Goal: Task Accomplishment & Management: Use online tool/utility

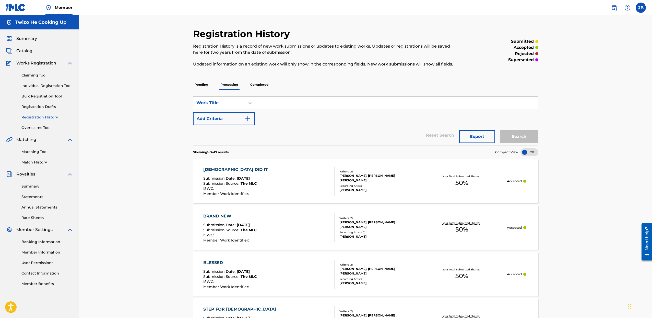
click at [21, 47] on div "Summary Catalog Works Registration Claiming Tool Individual Registration Tool B…" at bounding box center [39, 160] width 79 height 263
click at [20, 50] on span "Catalog" at bounding box center [24, 51] width 16 height 6
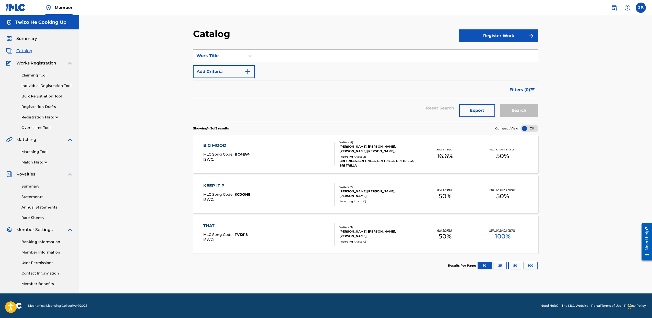
click at [48, 115] on link "Registration History" at bounding box center [47, 116] width 52 height 5
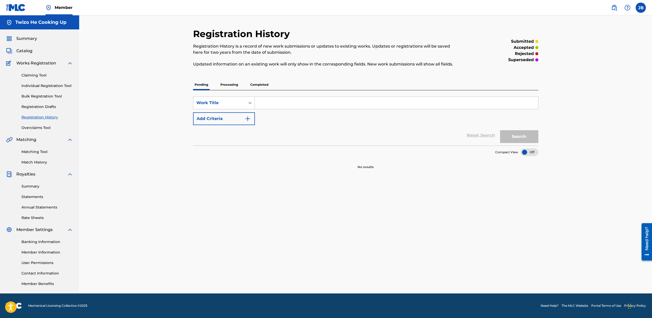
click at [36, 153] on link "Matching Tool" at bounding box center [47, 151] width 52 height 5
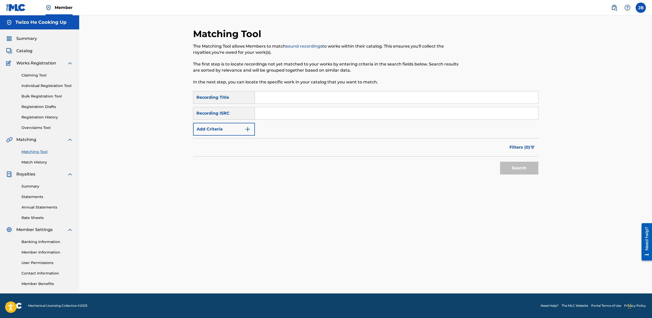
click at [269, 105] on div "SearchWithCriteria32925e61-9055-47af-a7c5-a4ca34e74abc Recording Title SearchWi…" at bounding box center [366, 113] width 346 height 44
click at [272, 99] on input "Search Form" at bounding box center [396, 97] width 283 height 12
click at [275, 94] on input "Search Form" at bounding box center [396, 97] width 283 height 12
type input "blessed"
click at [221, 125] on button "Add Criteria" at bounding box center [224, 129] width 62 height 13
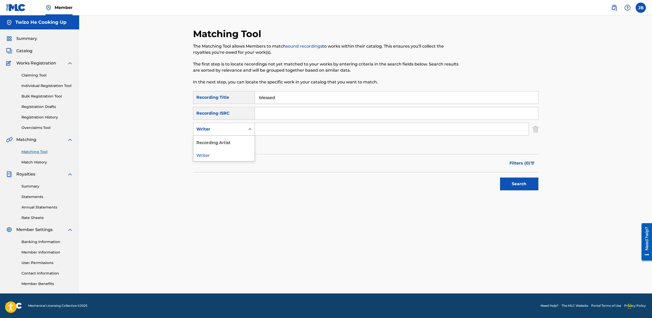
click at [222, 130] on div "Writer" at bounding box center [220, 129] width 46 height 6
drag, startPoint x: 221, startPoint y: 140, endPoint x: 242, endPoint y: 136, distance: 21.7
click at [221, 140] on div "Recording Artist" at bounding box center [223, 141] width 61 height 13
click at [275, 132] on input "Search Form" at bounding box center [392, 129] width 274 height 12
type input "[PERSON_NAME]"
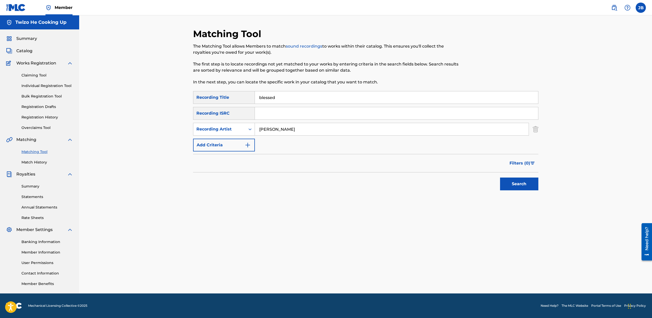
click at [500, 177] on button "Search" at bounding box center [519, 183] width 38 height 13
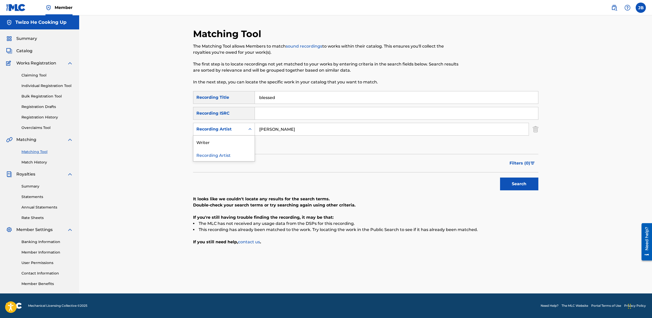
click at [236, 127] on div "Recording Artist" at bounding box center [220, 129] width 46 height 6
click at [225, 141] on div "Writer" at bounding box center [223, 141] width 61 height 13
click at [280, 131] on input "Search Form" at bounding box center [392, 129] width 274 height 12
type input "[PERSON_NAME]"
click at [500, 177] on button "Search" at bounding box center [519, 183] width 38 height 13
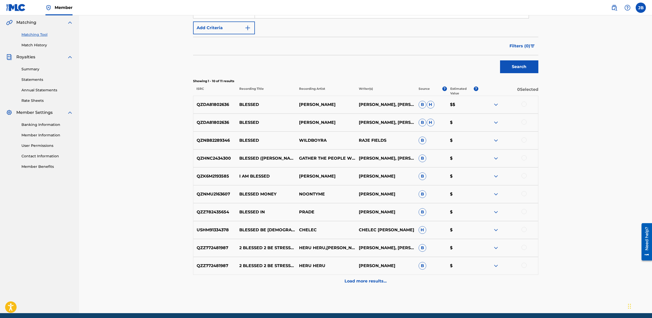
scroll to position [137, 0]
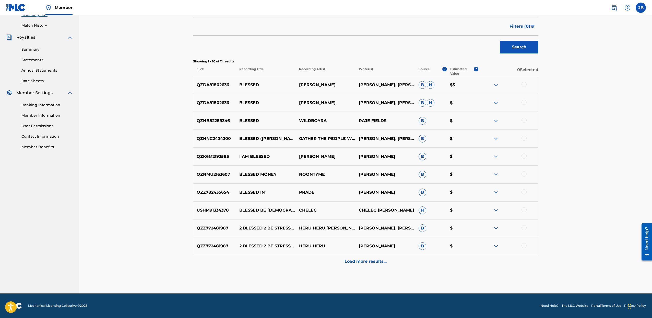
click at [361, 261] on p "Load more results..." at bounding box center [366, 261] width 42 height 6
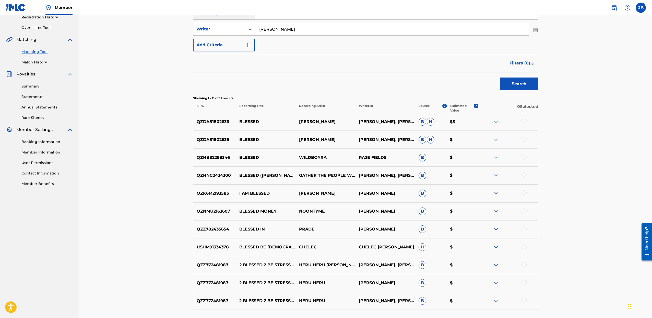
scroll to position [0, 0]
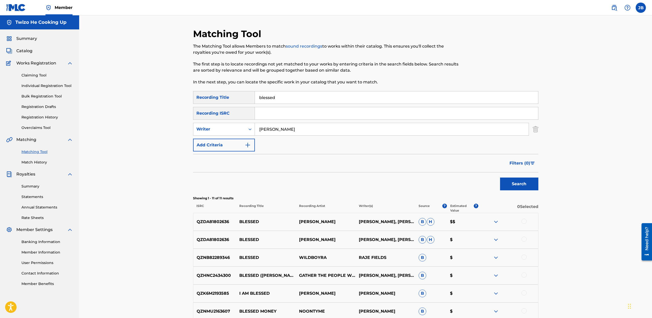
click at [271, 112] on input "Search Form" at bounding box center [396, 113] width 283 height 12
click at [258, 130] on input "[PERSON_NAME]" at bounding box center [392, 129] width 274 height 12
click at [243, 129] on div "Writer" at bounding box center [219, 129] width 52 height 10
click at [235, 142] on div "Recording Artist" at bounding box center [223, 141] width 61 height 13
click at [278, 130] on input "Search Form" at bounding box center [392, 129] width 274 height 12
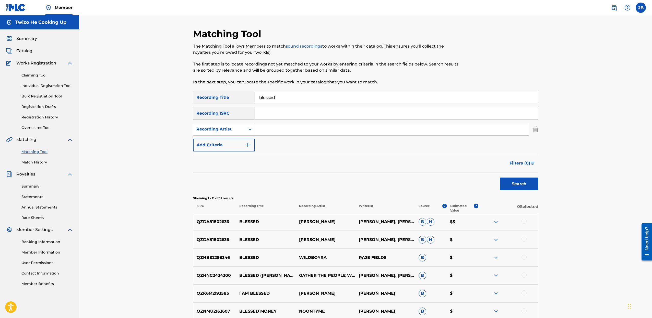
type input "Bri Trilla"
click at [509, 181] on button "Search" at bounding box center [519, 183] width 38 height 13
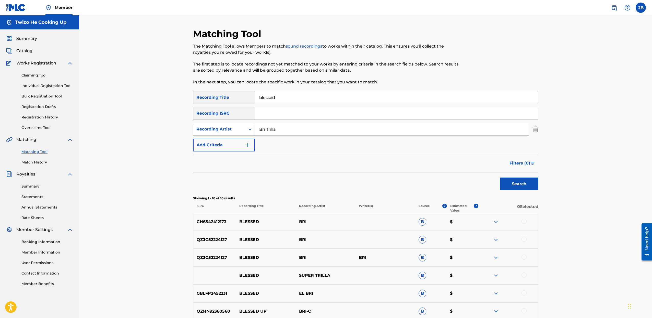
drag, startPoint x: 264, startPoint y: 128, endPoint x: 159, endPoint y: 125, distance: 105.1
click at [159, 125] on div "Matching Tool The Matching Tool allows Members to match sound recordings to wor…" at bounding box center [365, 216] width 573 height 402
click at [270, 131] on input "Search Form" at bounding box center [392, 129] width 274 height 12
type input "[PERSON_NAME]"
click at [500, 177] on button "Search" at bounding box center [519, 183] width 38 height 13
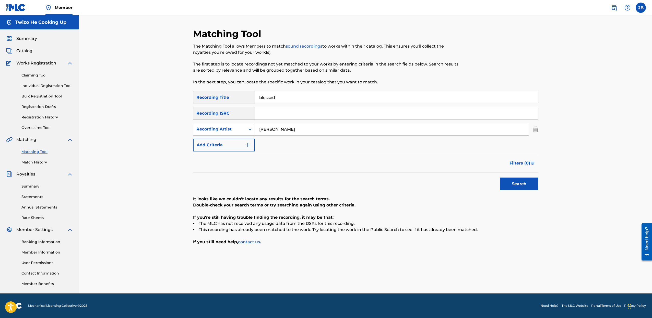
click at [226, 96] on div "Recording Title" at bounding box center [224, 97] width 62 height 13
click at [226, 118] on div "Recording ISRC" at bounding box center [224, 113] width 62 height 13
click at [223, 114] on div "Recording ISRC" at bounding box center [224, 113] width 62 height 13
click at [253, 125] on div "Search Form" at bounding box center [250, 128] width 9 height 9
click at [235, 142] on div "Writer" at bounding box center [223, 141] width 61 height 13
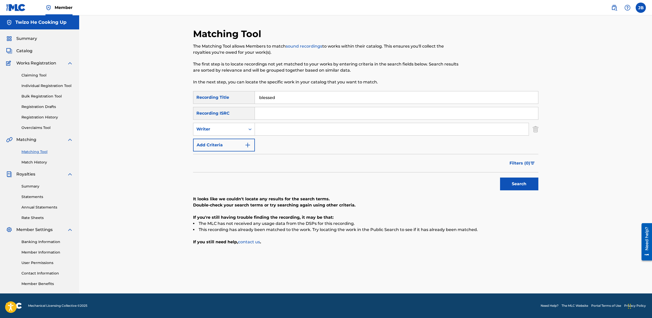
click at [261, 127] on input "Search Form" at bounding box center [392, 129] width 274 height 12
click at [513, 181] on button "Search" at bounding box center [519, 183] width 38 height 13
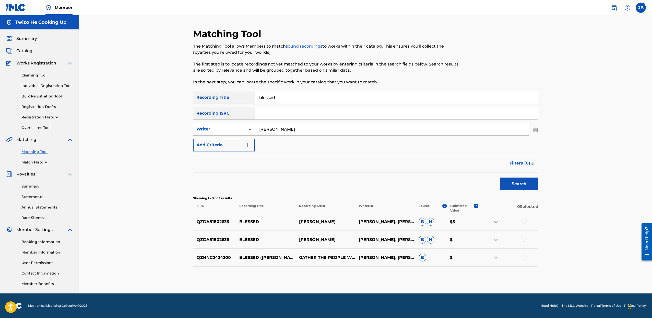
click at [515, 189] on button "Search" at bounding box center [519, 183] width 38 height 13
click at [300, 131] on input "[PERSON_NAME]" at bounding box center [392, 129] width 274 height 12
type input "[PERSON_NAME] [PERSON_NAME]"
click at [500, 177] on button "Search" at bounding box center [519, 183] width 38 height 13
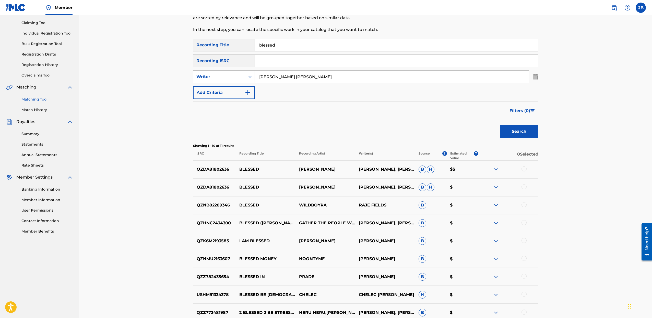
scroll to position [137, 0]
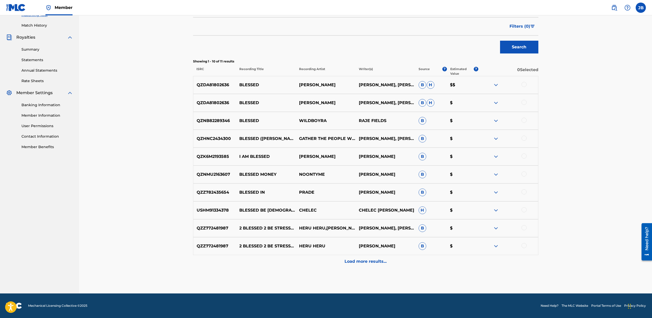
click at [356, 262] on p "Load more results..." at bounding box center [366, 261] width 42 height 6
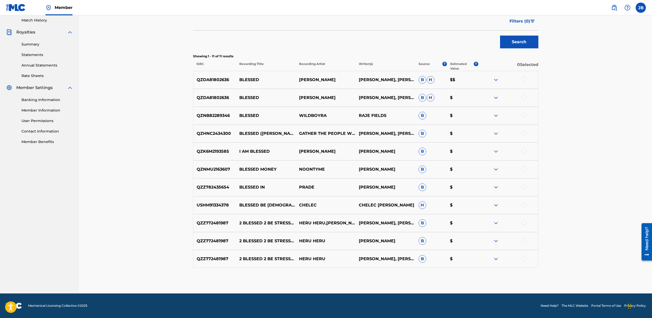
scroll to position [0, 0]
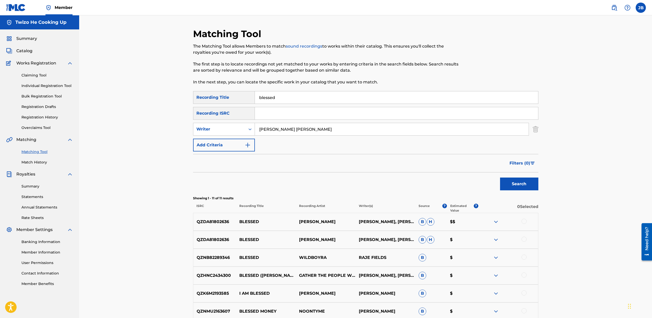
click at [335, 127] on input "[PERSON_NAME] [PERSON_NAME]" at bounding box center [392, 129] width 274 height 12
click at [525, 182] on button "Search" at bounding box center [519, 183] width 38 height 13
drag, startPoint x: 228, startPoint y: 95, endPoint x: 86, endPoint y: 81, distance: 142.2
click at [96, 84] on div "Matching Tool The Matching Tool allows Members to match sound recordings to wor…" at bounding box center [365, 222] width 573 height 415
click at [500, 177] on button "Search" at bounding box center [519, 183] width 38 height 13
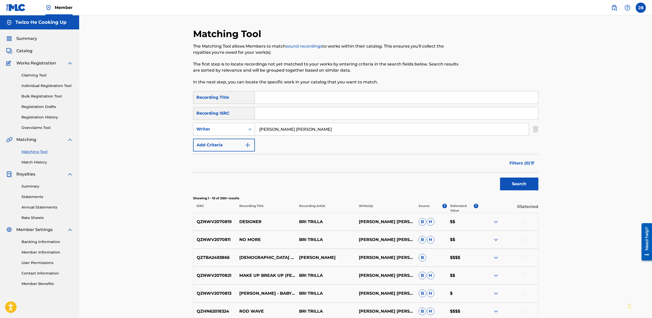
click at [494, 259] on img at bounding box center [496, 257] width 6 height 6
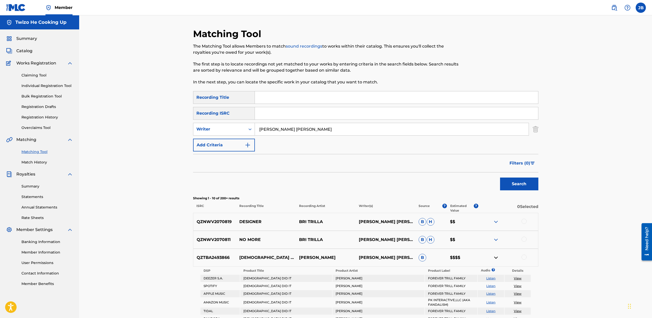
click at [494, 259] on img at bounding box center [496, 257] width 6 height 6
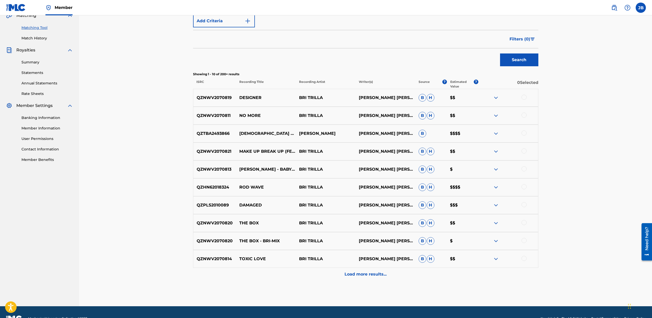
scroll to position [137, 0]
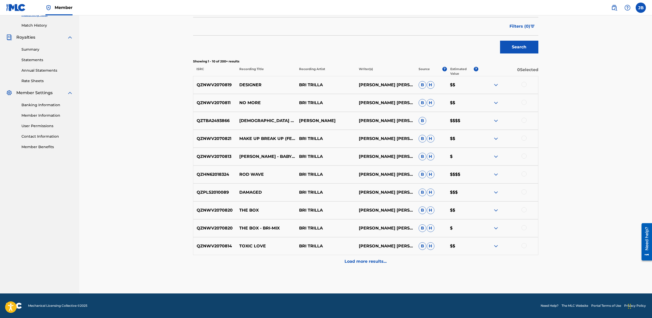
click at [372, 262] on p "Load more results..." at bounding box center [366, 261] width 42 height 6
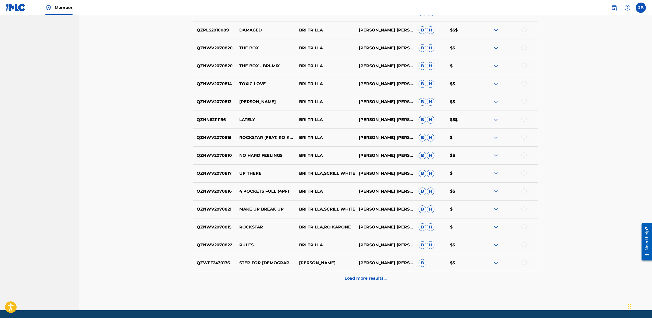
scroll to position [316, 0]
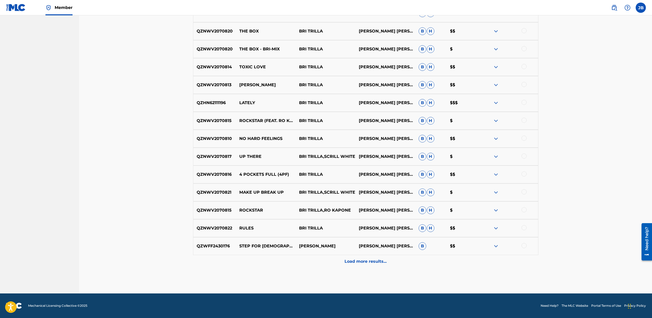
click at [377, 264] on p "Load more results..." at bounding box center [366, 261] width 42 height 6
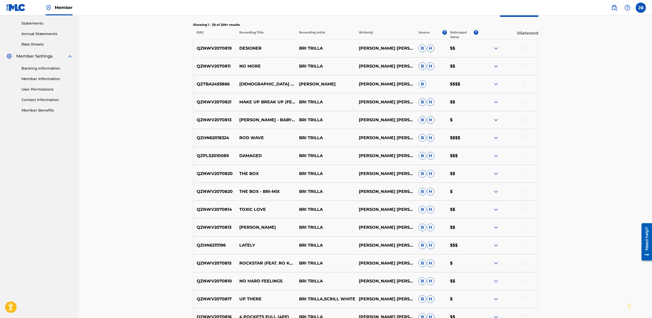
scroll to position [174, 0]
click at [498, 154] on img at bounding box center [496, 155] width 6 height 6
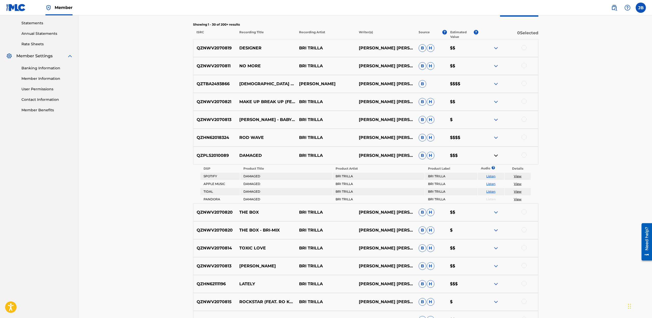
click at [498, 154] on img at bounding box center [496, 155] width 6 height 6
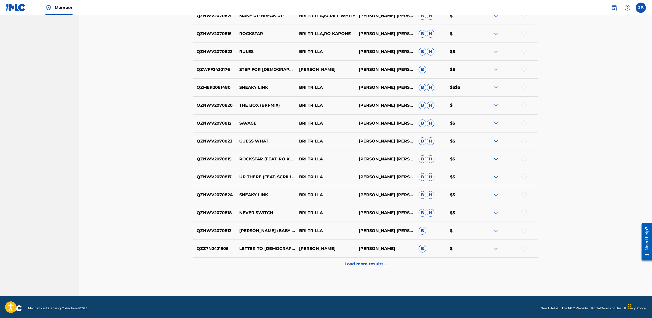
scroll to position [495, 0]
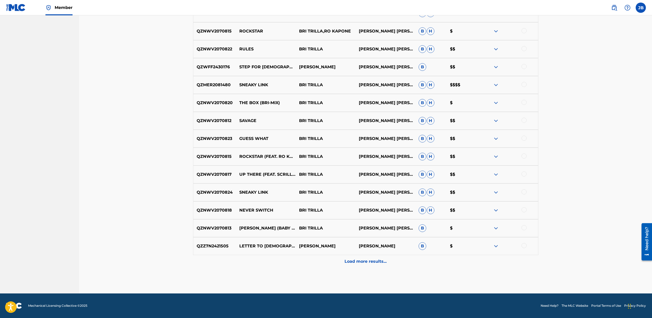
click at [378, 264] on div "Load more results..." at bounding box center [366, 261] width 346 height 13
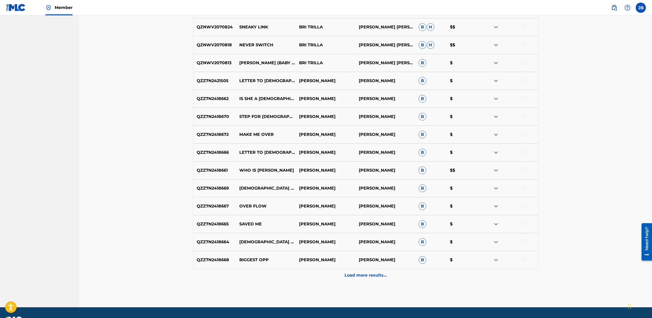
scroll to position [660, 0]
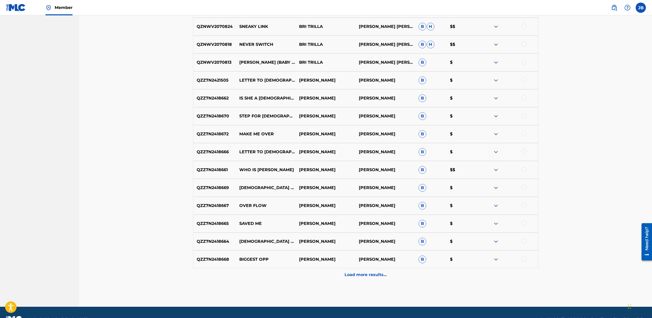
click at [373, 272] on p "Load more results..." at bounding box center [366, 274] width 42 height 6
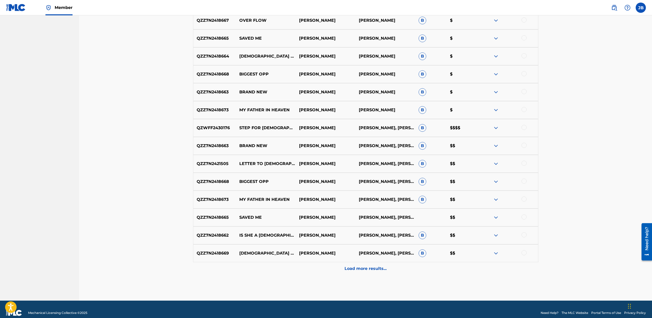
scroll to position [845, 0]
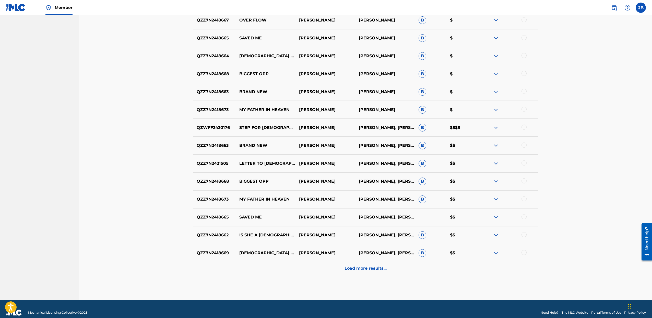
click at [364, 269] on p "Load more results..." at bounding box center [366, 268] width 42 height 6
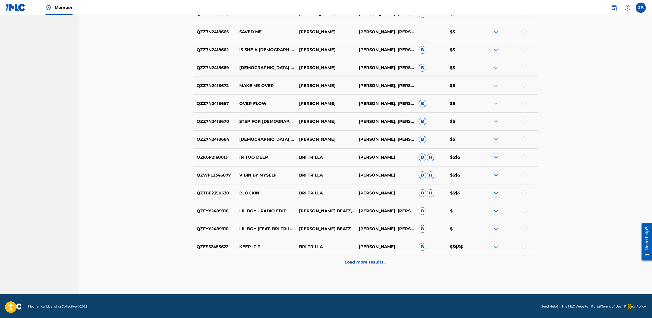
scroll to position [1030, 0]
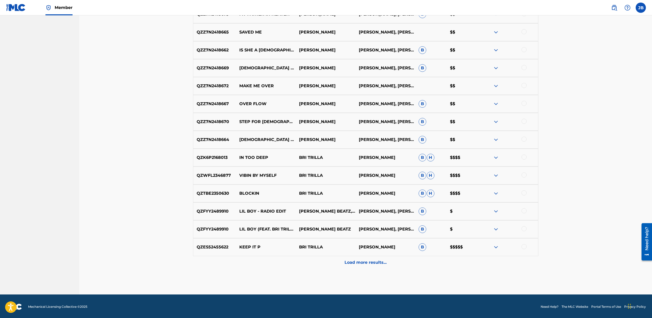
click at [363, 265] on p "Load more results..." at bounding box center [366, 262] width 42 height 6
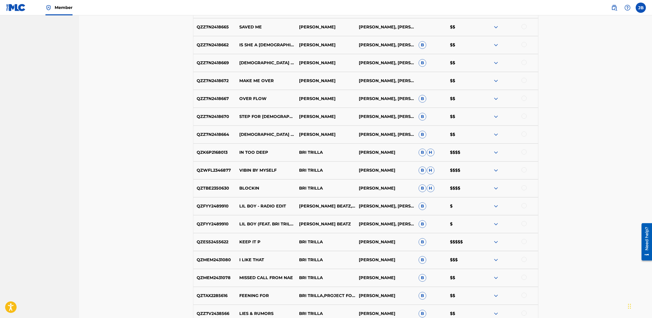
scroll to position [1036, 0]
click at [523, 239] on div at bounding box center [524, 240] width 5 height 5
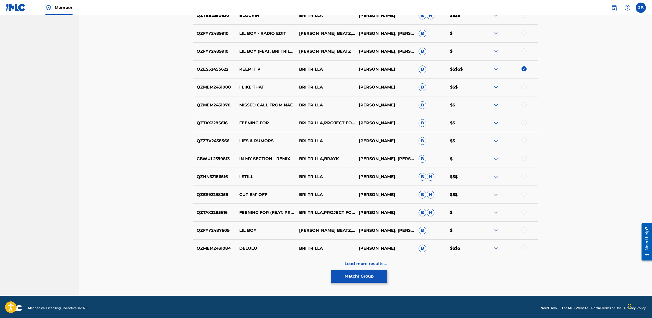
scroll to position [1209, 0]
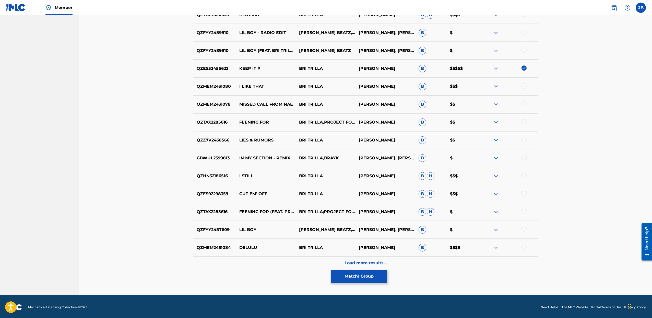
click at [365, 278] on button "Match 1 Group" at bounding box center [359, 276] width 56 height 13
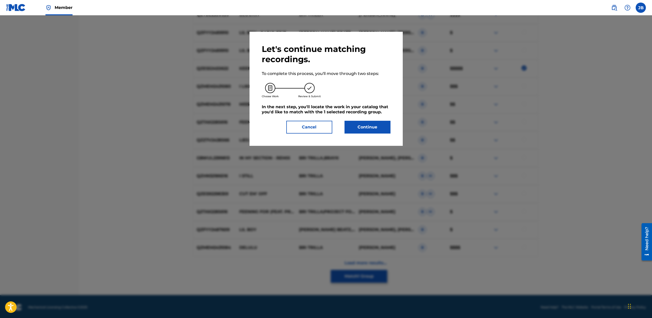
click at [361, 125] on button "Continue" at bounding box center [368, 127] width 46 height 13
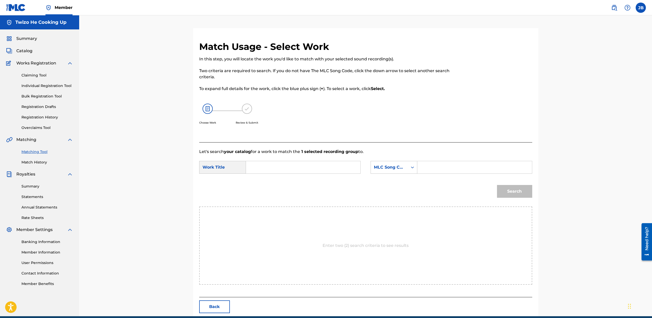
click at [275, 169] on input "Search Form" at bounding box center [303, 167] width 106 height 12
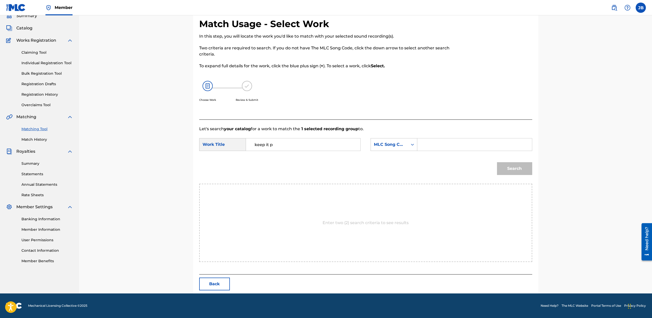
drag, startPoint x: 293, startPoint y: 145, endPoint x: 286, endPoint y: 189, distance: 44.5
click at [293, 145] on input "keep it p" at bounding box center [303, 144] width 106 height 12
type input "keep it p"
click at [408, 196] on div "Enter two (2) search criteria to see results" at bounding box center [365, 223] width 333 height 78
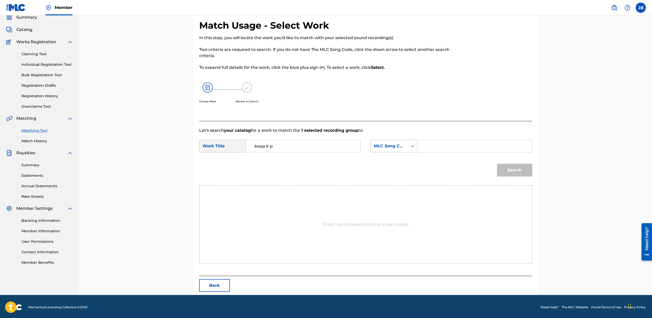
click at [410, 146] on div "Search Form" at bounding box center [412, 145] width 9 height 9
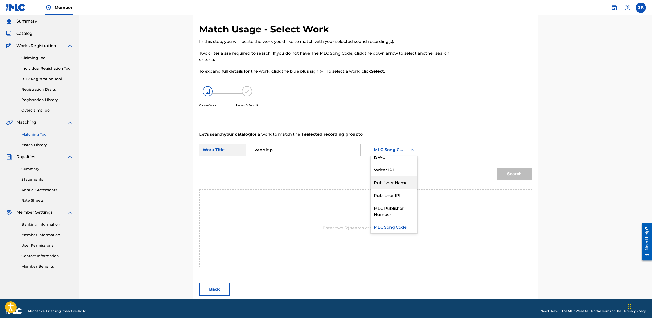
scroll to position [0, 0]
click at [397, 165] on div "Writer Name" at bounding box center [394, 162] width 46 height 13
click at [433, 150] on input "Search Form" at bounding box center [475, 150] width 106 height 12
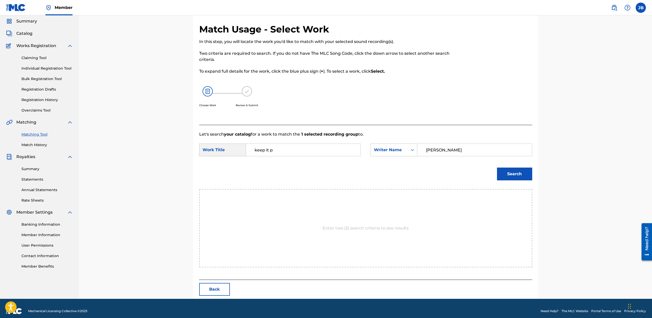
type input "[PERSON_NAME]"
click at [497, 167] on button "Search" at bounding box center [514, 173] width 35 height 13
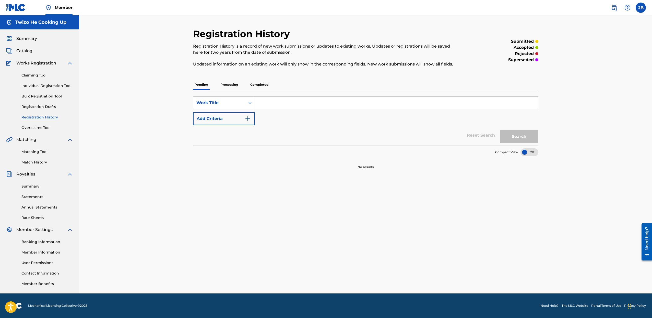
click at [233, 86] on p "Processing" at bounding box center [229, 84] width 21 height 11
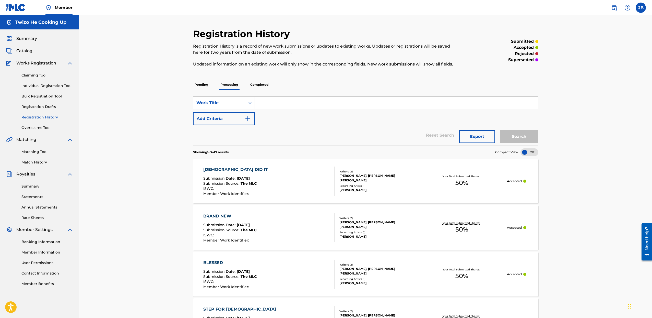
click at [207, 83] on p "Pending" at bounding box center [201, 84] width 17 height 11
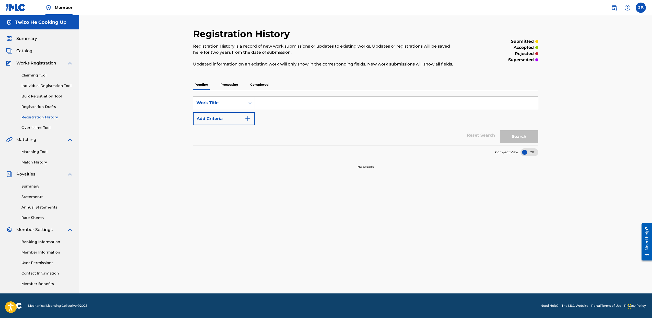
click at [226, 87] on p "Processing" at bounding box center [229, 84] width 21 height 11
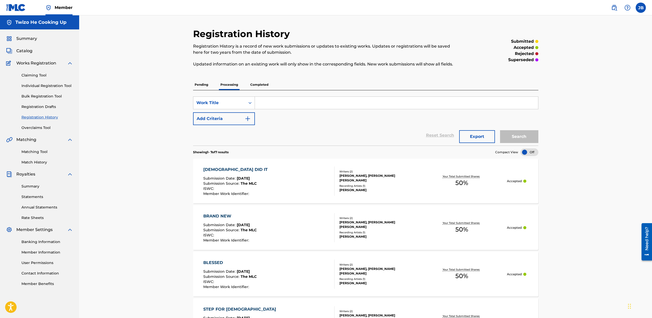
click at [205, 86] on p "Pending" at bounding box center [201, 84] width 17 height 11
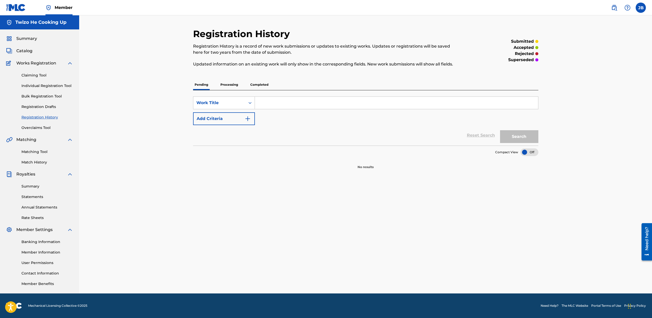
click at [230, 88] on p "Processing" at bounding box center [229, 84] width 21 height 11
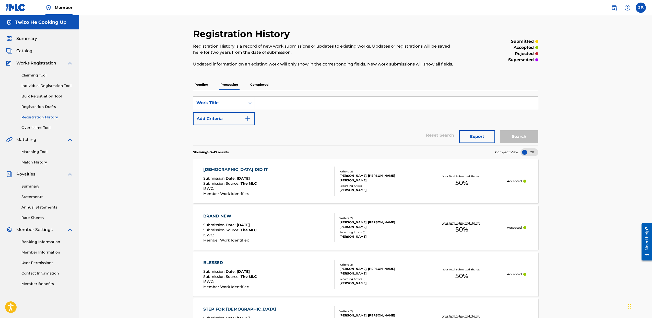
click at [205, 84] on p "Pending" at bounding box center [201, 84] width 17 height 11
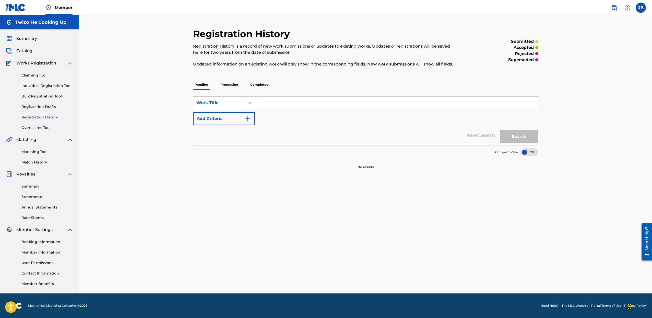
click at [227, 85] on p "Processing" at bounding box center [229, 84] width 21 height 11
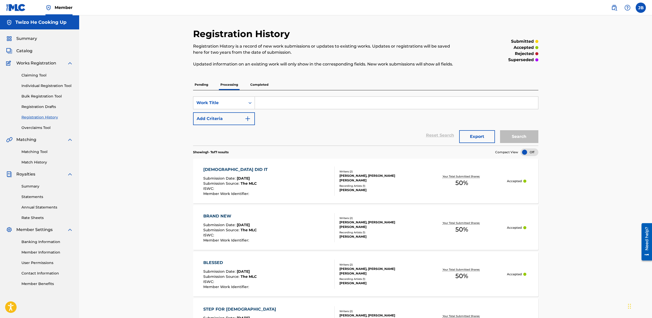
click at [267, 96] on div "Search Form" at bounding box center [397, 102] width 284 height 13
click at [269, 100] on input "Search Form" at bounding box center [396, 103] width 283 height 12
click at [41, 148] on div "Matching Tool Match History" at bounding box center [39, 154] width 67 height 22
click at [39, 160] on link "Match History" at bounding box center [47, 161] width 52 height 5
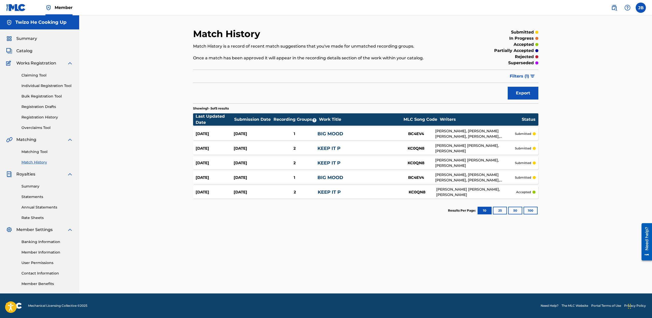
click at [37, 150] on link "Matching Tool" at bounding box center [47, 151] width 52 height 5
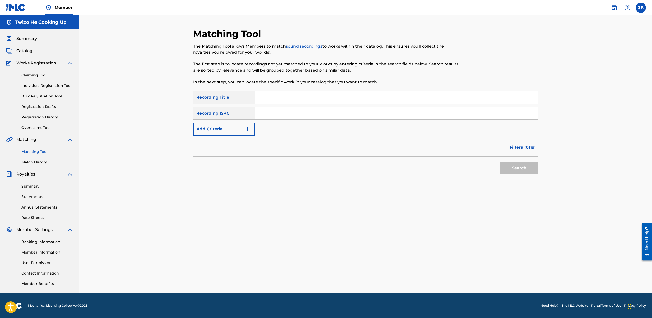
click at [287, 99] on input "Search Form" at bounding box center [396, 97] width 283 height 12
type input "blessed"
click at [500, 162] on button "Search" at bounding box center [519, 168] width 38 height 13
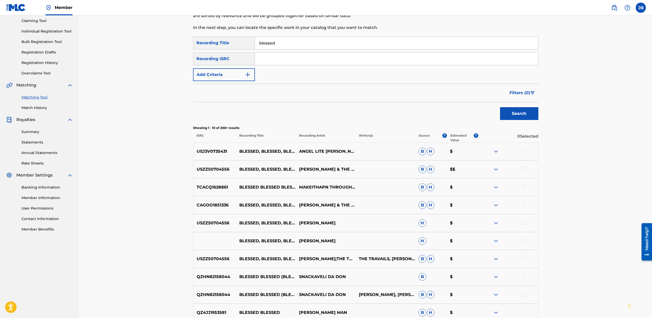
scroll to position [121, 0]
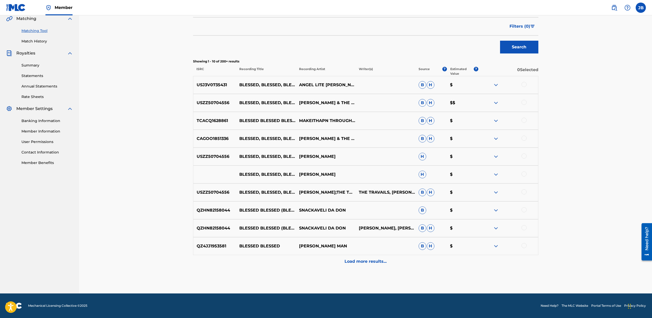
click at [360, 264] on p "Load more results..." at bounding box center [366, 261] width 42 height 6
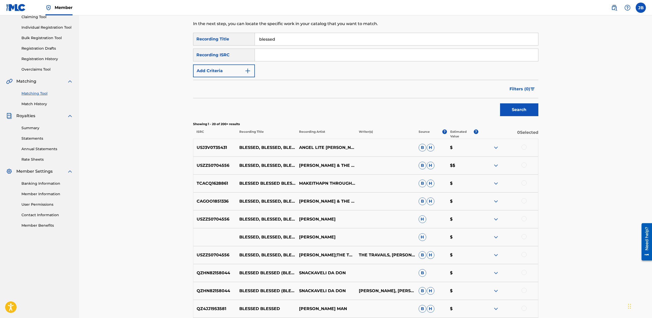
scroll to position [0, 0]
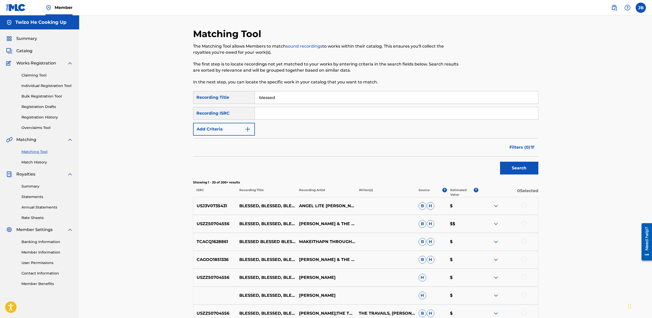
drag, startPoint x: 268, startPoint y: 96, endPoint x: 146, endPoint y: 82, distance: 123.0
click at [147, 82] on div "Matching Tool The Matching Tool allows Members to match sound recordings to wor…" at bounding box center [365, 304] width 573 height 578
type input "Blessed"
click at [223, 124] on button "Add Criteria" at bounding box center [224, 129] width 62 height 13
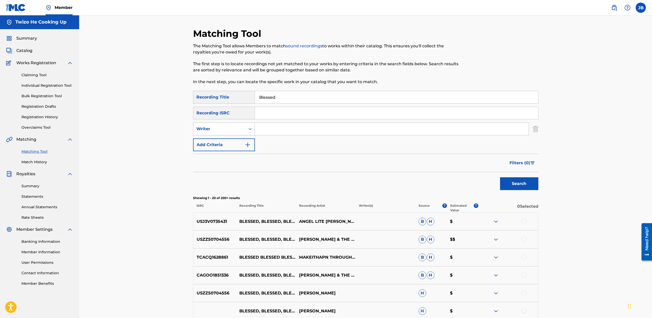
click at [218, 128] on div "Writer" at bounding box center [220, 129] width 46 height 6
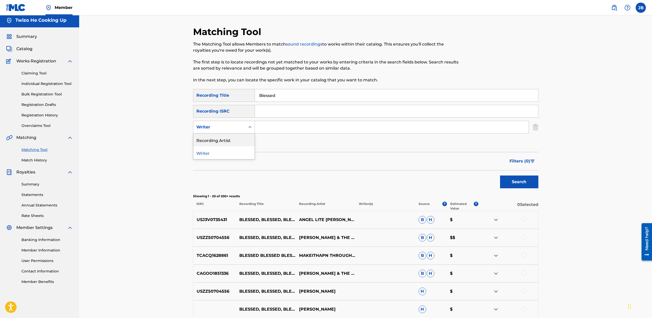
click at [220, 138] on div "Recording Artist" at bounding box center [223, 139] width 61 height 13
click at [281, 128] on input "Search Form" at bounding box center [392, 127] width 274 height 12
type input "[PERSON_NAME]"
click at [512, 182] on button "Search" at bounding box center [519, 181] width 38 height 13
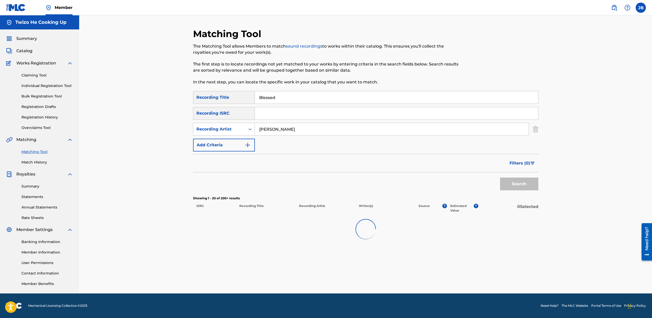
scroll to position [0, 0]
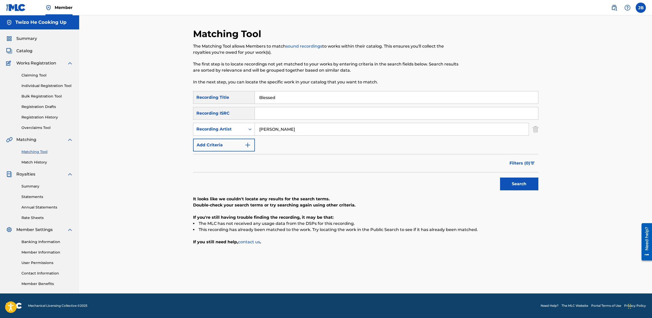
drag, startPoint x: 254, startPoint y: 127, endPoint x: 180, endPoint y: 126, distance: 73.6
click at [180, 126] on div "Matching Tool The Matching Tool allows Members to match sound recordings to wor…" at bounding box center [365, 154] width 573 height 278
drag, startPoint x: 277, startPoint y: 96, endPoint x: 122, endPoint y: 82, distance: 156.0
click at [122, 82] on div "Matching Tool The Matching Tool allows Members to match sound recordings to wor…" at bounding box center [365, 154] width 573 height 278
click at [216, 116] on div "Recording ISRC" at bounding box center [224, 113] width 62 height 13
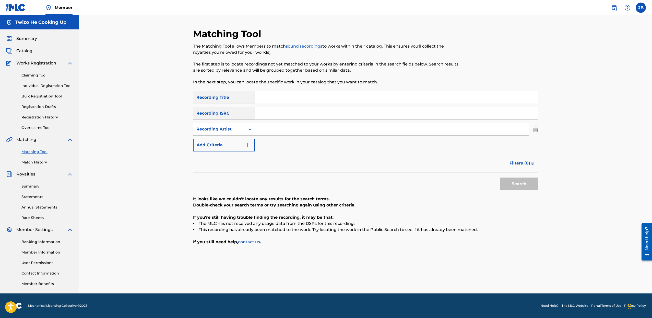
click at [228, 112] on div "Recording ISRC" at bounding box center [224, 113] width 62 height 13
click at [225, 128] on div "Recording Artist" at bounding box center [220, 129] width 46 height 6
click at [264, 128] on input "Search Form" at bounding box center [392, 129] width 274 height 12
drag, startPoint x: 158, startPoint y: 136, endPoint x: 58, endPoint y: 177, distance: 108.1
click at [152, 138] on div "Matching Tool The Matching Tool allows Members to match sound recordings to wor…" at bounding box center [365, 154] width 573 height 278
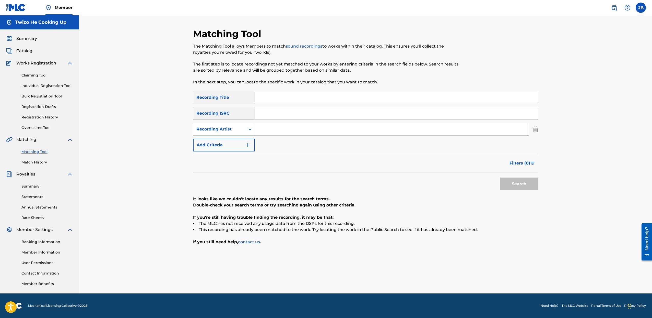
click at [35, 163] on link "Match History" at bounding box center [47, 161] width 52 height 5
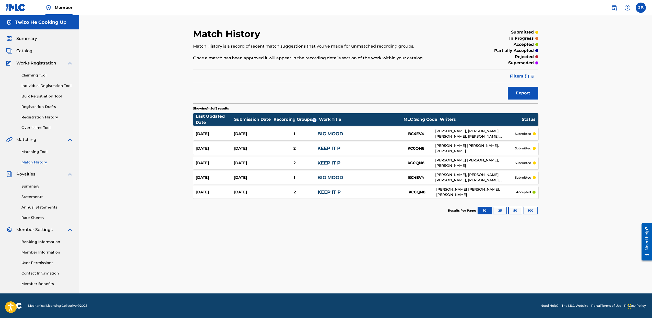
click at [28, 39] on span "Summary" at bounding box center [26, 39] width 21 height 6
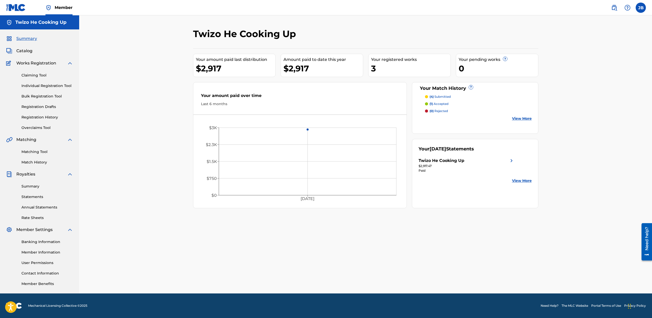
click at [18, 48] on span "Catalog" at bounding box center [24, 51] width 16 height 6
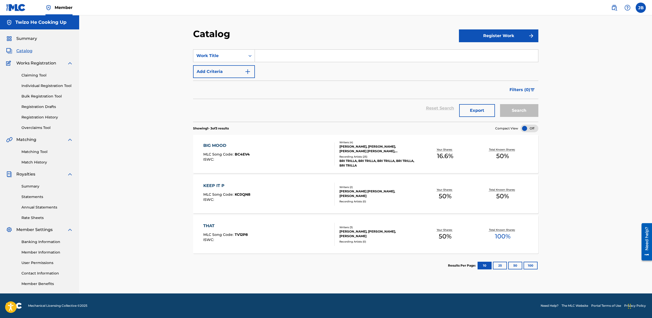
click at [494, 33] on button "Register Work" at bounding box center [498, 35] width 79 height 13
click at [480, 54] on link "Individual" at bounding box center [498, 52] width 79 height 12
click at [504, 38] on button "Register Work" at bounding box center [498, 35] width 79 height 13
click at [483, 66] on link "By File Upload" at bounding box center [498, 65] width 79 height 12
click at [590, 124] on div "Catalog Register Work SearchWithCriteria27b4f09d-e680-4d82-a195-a7cece9a545d Wo…" at bounding box center [365, 154] width 573 height 278
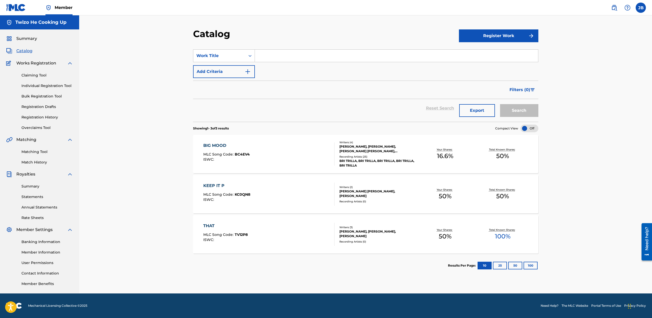
click at [279, 57] on input "Search Form" at bounding box center [396, 56] width 283 height 12
type input "b"
click at [297, 52] on input "Blessed" at bounding box center [396, 56] width 283 height 12
click at [500, 104] on button "Search" at bounding box center [519, 110] width 38 height 13
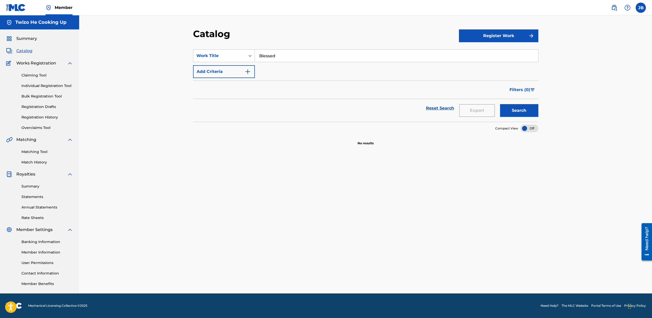
drag, startPoint x: 292, startPoint y: 58, endPoint x: 249, endPoint y: 35, distance: 48.7
click at [292, 58] on input "Blessed" at bounding box center [396, 56] width 283 height 12
click at [291, 57] on input "Blessed" at bounding box center [396, 56] width 283 height 12
click at [500, 104] on button "Search" at bounding box center [519, 110] width 38 height 13
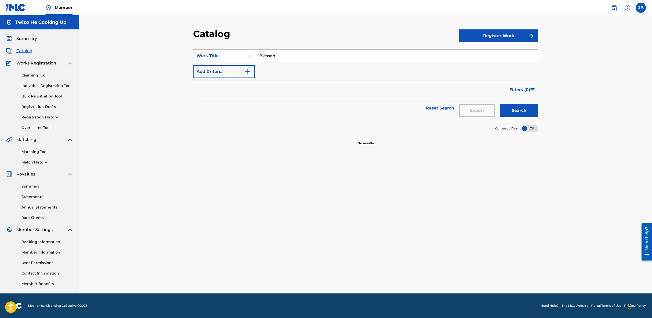
click at [500, 104] on button "Search" at bounding box center [519, 110] width 38 height 13
type input "B"
click at [268, 58] on input "Search Form" at bounding box center [396, 56] width 283 height 12
click at [35, 163] on link "Match History" at bounding box center [47, 161] width 52 height 5
